Goal: Information Seeking & Learning: Learn about a topic

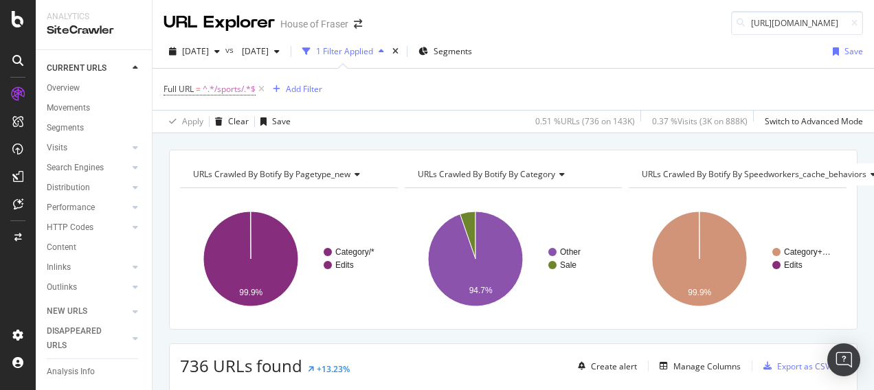
scroll to position [85, 0]
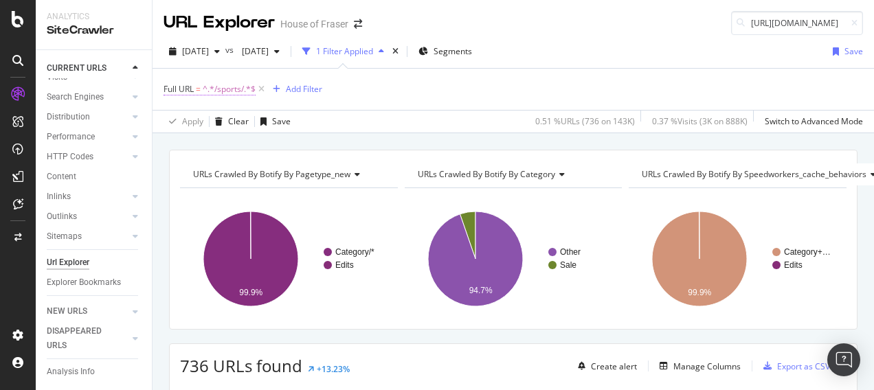
click at [227, 92] on span "^.*/sports/.*$" at bounding box center [229, 89] width 53 height 19
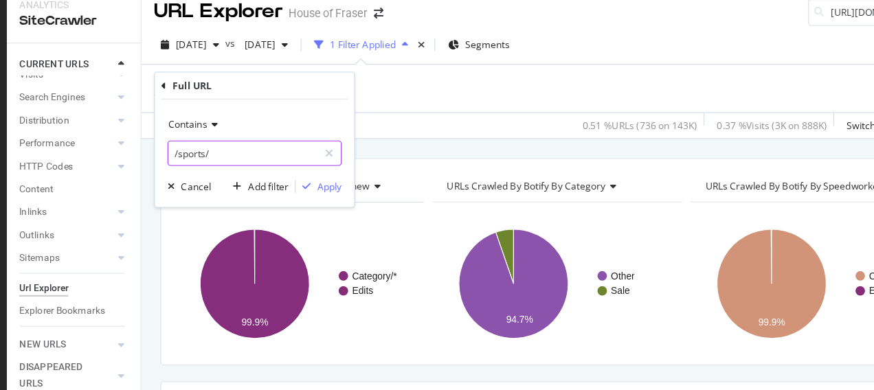
click at [262, 150] on input "/sports/" at bounding box center [241, 146] width 130 height 22
type input "/belstaff"
click at [311, 175] on div "Apply" at bounding box center [315, 174] width 21 height 12
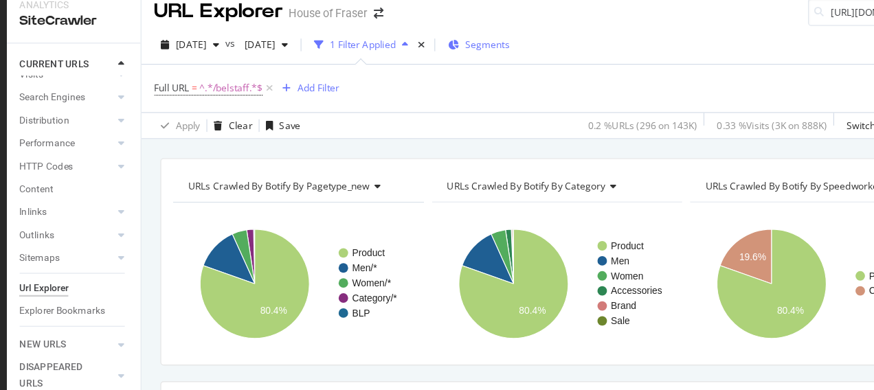
click at [472, 47] on span "Segments" at bounding box center [453, 51] width 38 height 12
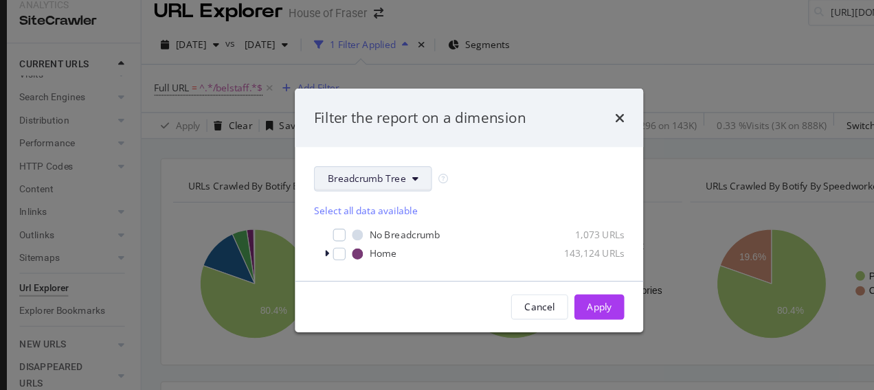
click at [383, 158] on button "Breadcrumb Tree" at bounding box center [353, 168] width 102 height 22
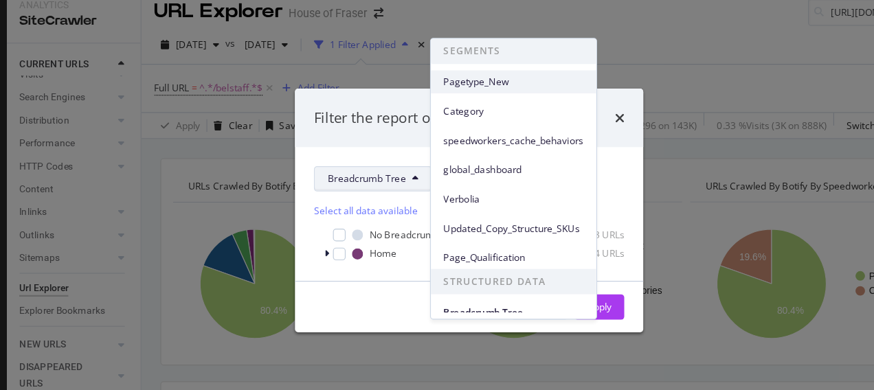
click at [467, 87] on span "Pagetype_New" at bounding box center [476, 84] width 122 height 12
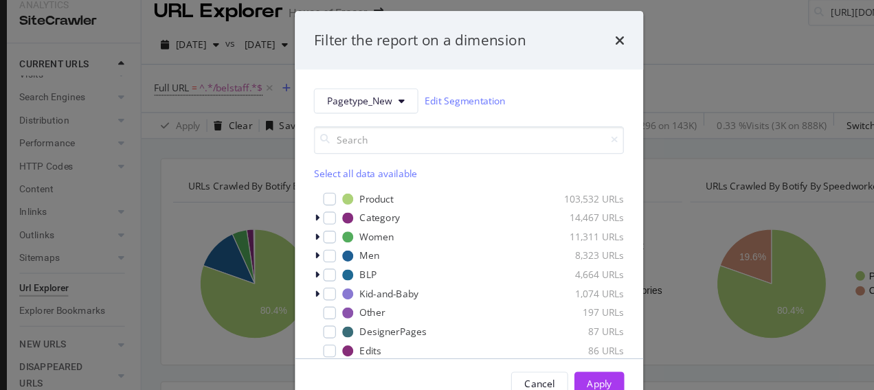
click at [344, 161] on div "Select all data available" at bounding box center [436, 163] width 269 height 12
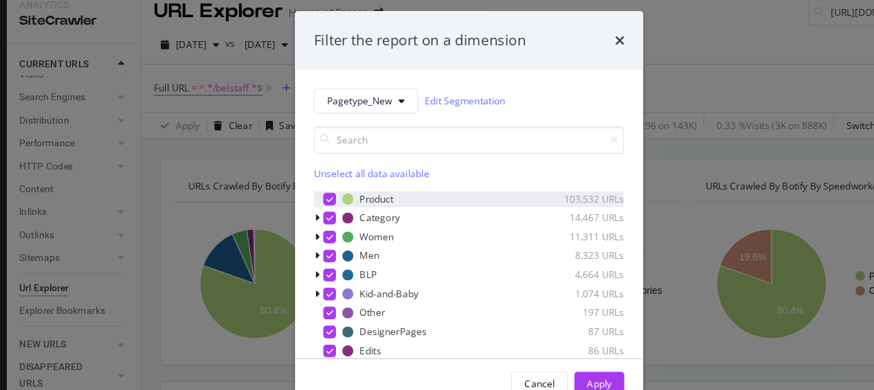
click at [311, 188] on div "modal" at bounding box center [316, 185] width 11 height 11
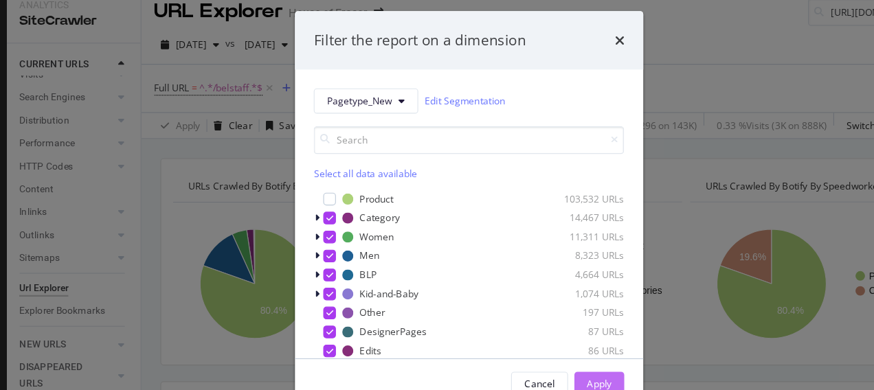
click at [560, 339] on div "Apply" at bounding box center [549, 346] width 21 height 21
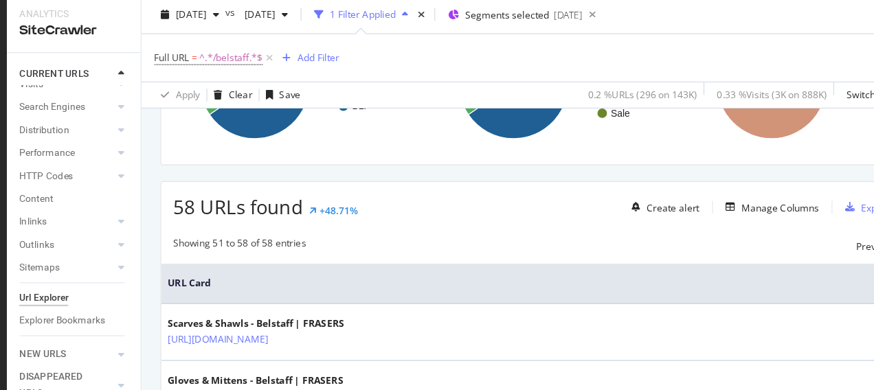
scroll to position [182, 1]
click at [686, 172] on div "Create alert Manage Columns Export as CSV" at bounding box center [708, 183] width 274 height 23
click at [303, 53] on div "Add Filter" at bounding box center [305, 54] width 36 height 12
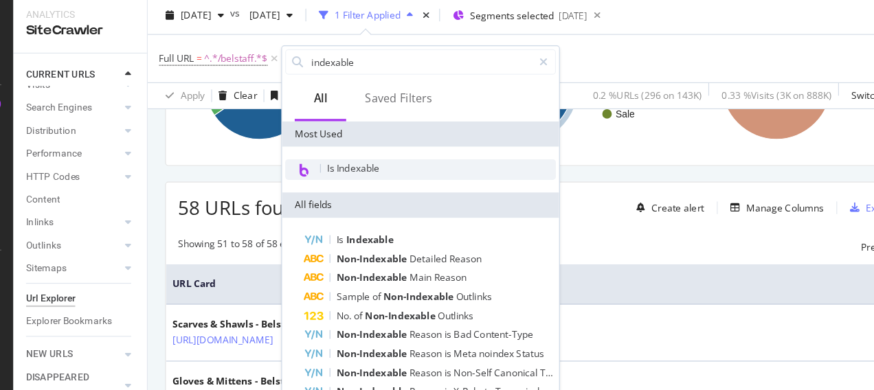
type input "indexable"
click at [319, 149] on span "Is Indexable" at bounding box center [331, 150] width 45 height 12
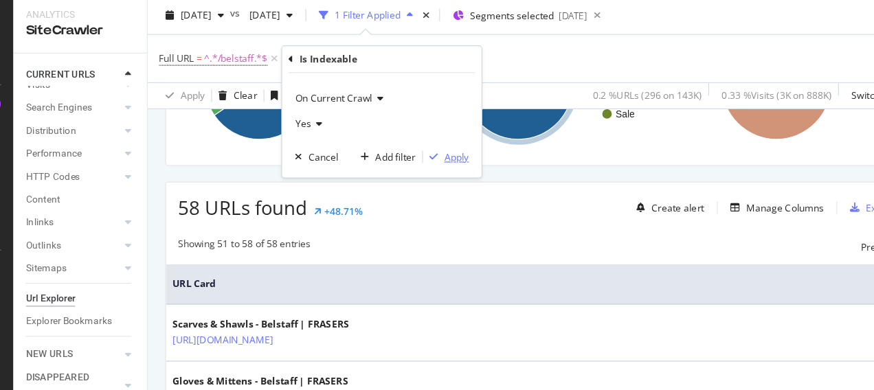
click at [426, 134] on div "Apply" at bounding box center [420, 140] width 21 height 12
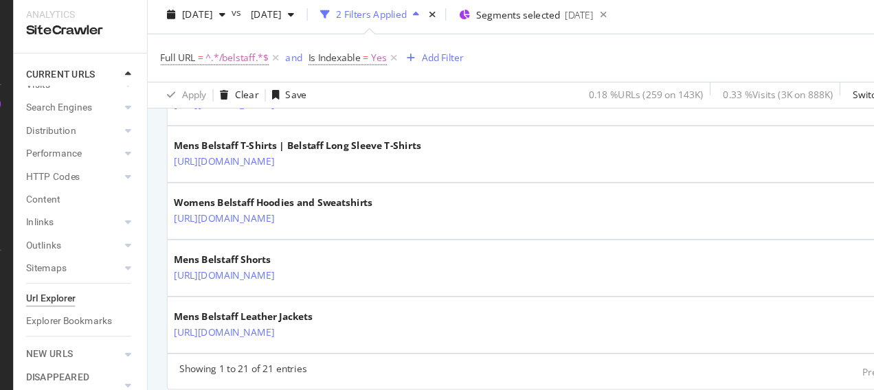
scroll to position [1181, 0]
